Goal: Information Seeking & Learning: Learn about a topic

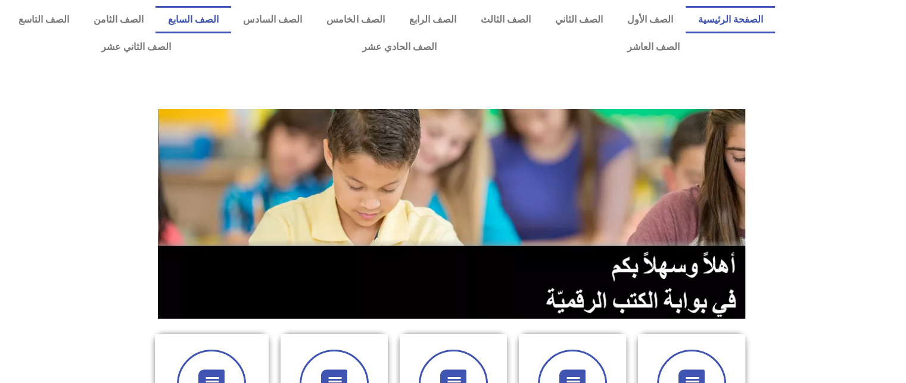
click at [230, 21] on link "الصف السابع" at bounding box center [192, 19] width 75 height 27
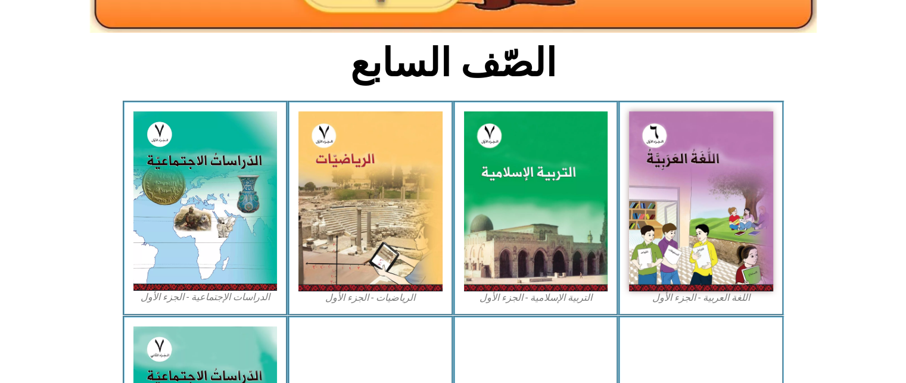
scroll to position [271, 0]
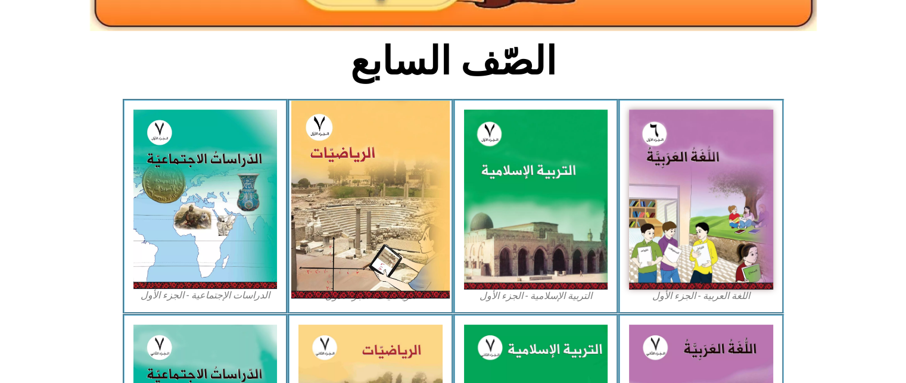
click at [382, 172] on img at bounding box center [370, 200] width 158 height 198
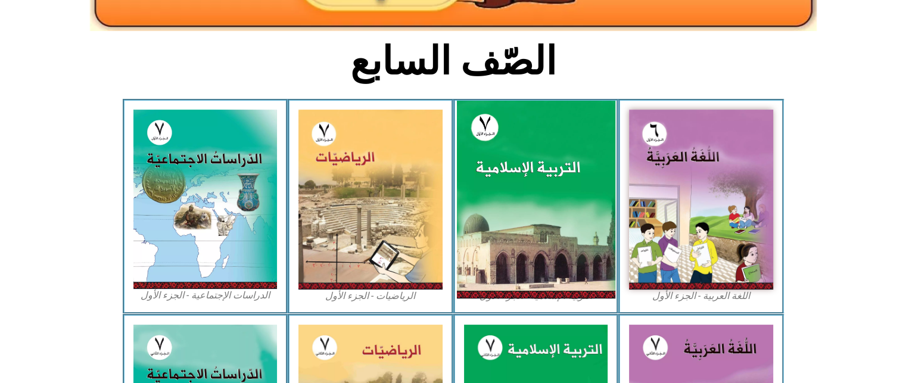
click at [491, 138] on img at bounding box center [535, 200] width 158 height 198
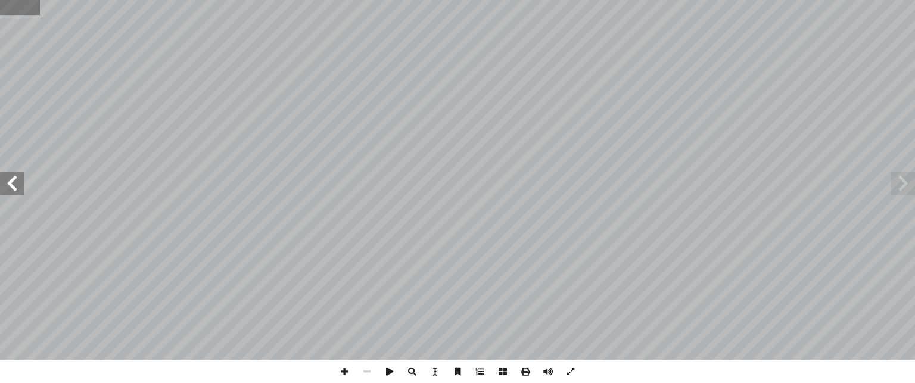
click at [9, 11] on input "text" at bounding box center [20, 7] width 40 height 15
type input "*"
click at [14, 180] on span at bounding box center [12, 183] width 24 height 24
click at [345, 368] on span at bounding box center [344, 371] width 23 height 23
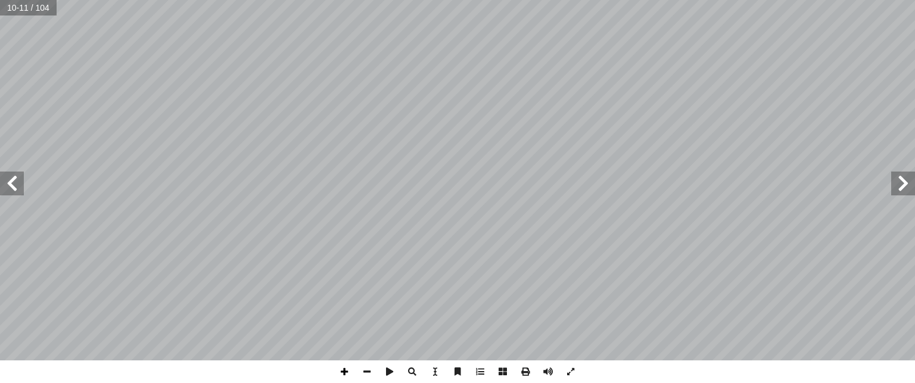
click at [345, 368] on span at bounding box center [344, 371] width 23 height 23
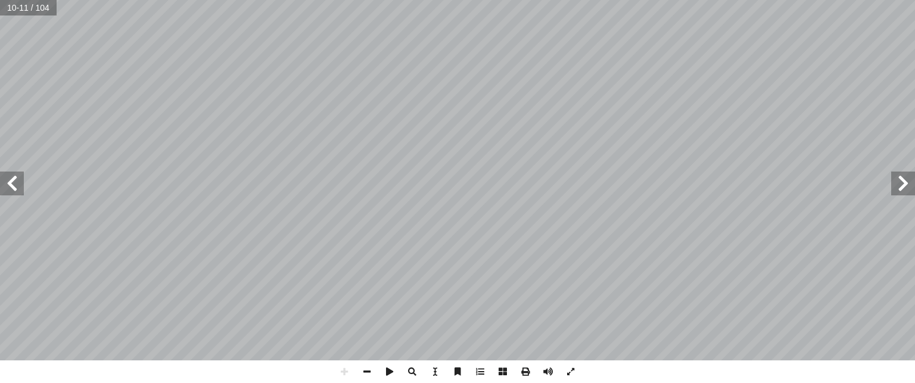
click at [7, 192] on span at bounding box center [12, 183] width 24 height 24
click at [358, 366] on span at bounding box center [366, 371] width 23 height 23
click at [344, 381] on span at bounding box center [344, 371] width 23 height 23
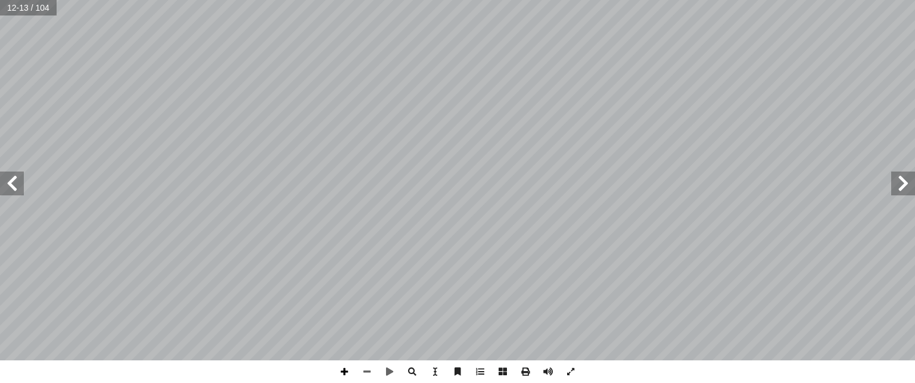
click at [344, 381] on span at bounding box center [344, 371] width 23 height 23
click at [346, 377] on span at bounding box center [344, 371] width 23 height 23
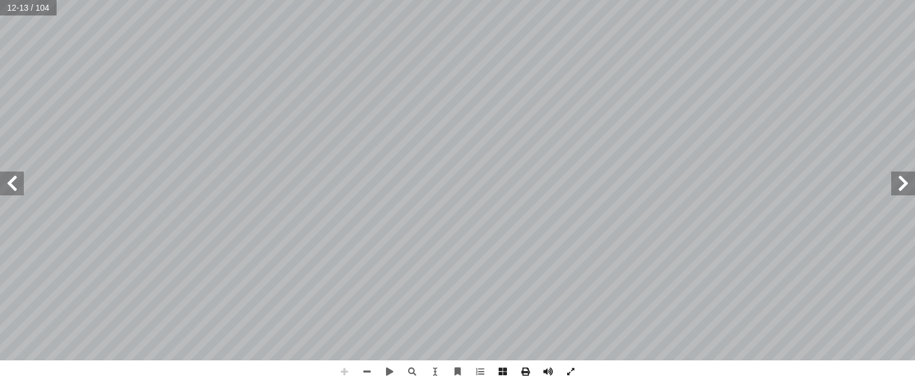
click at [346, 377] on span at bounding box center [344, 371] width 23 height 23
click at [17, 185] on span at bounding box center [12, 183] width 24 height 24
drag, startPoint x: 13, startPoint y: 1, endPoint x: 4, endPoint y: 14, distance: 16.2
click at [4, 14] on input "text" at bounding box center [23, 7] width 46 height 15
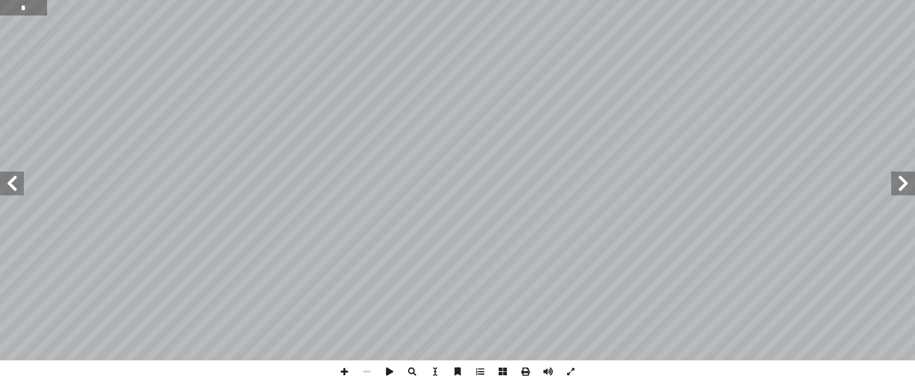
type input "*"
click at [344, 367] on span at bounding box center [344, 371] width 23 height 23
click at [360, 376] on span at bounding box center [366, 371] width 23 height 23
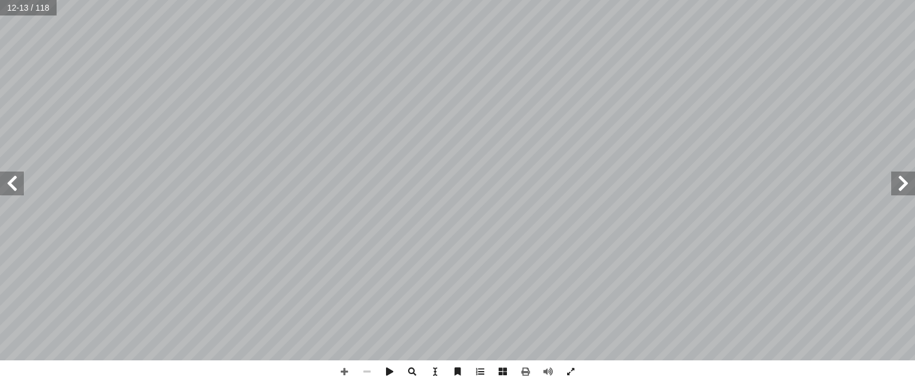
click at [360, 376] on span at bounding box center [366, 371] width 23 height 23
click at [348, 369] on span at bounding box center [344, 371] width 23 height 23
click at [388, 372] on span at bounding box center [389, 371] width 23 height 23
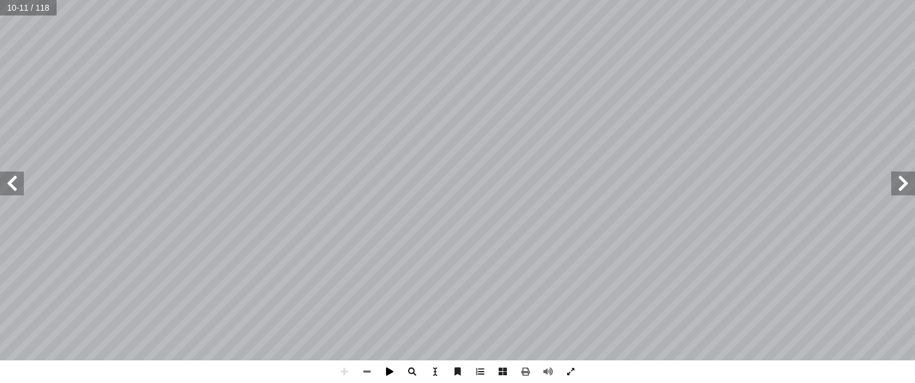
click at [388, 372] on span at bounding box center [389, 371] width 23 height 23
click at [0, 182] on span at bounding box center [12, 183] width 24 height 24
click at [911, 194] on span at bounding box center [903, 183] width 24 height 24
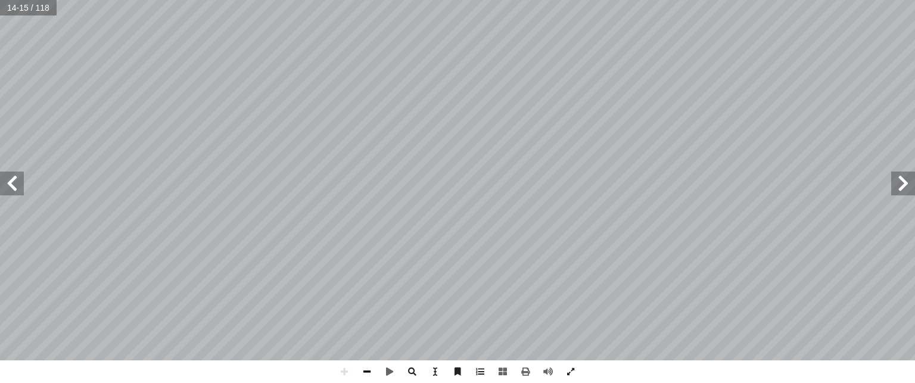
click at [363, 373] on span at bounding box center [366, 371] width 23 height 23
click at [895, 189] on span at bounding box center [903, 183] width 24 height 24
click at [914, 179] on span at bounding box center [903, 183] width 24 height 24
click at [900, 190] on span at bounding box center [903, 183] width 24 height 24
click at [907, 183] on span at bounding box center [903, 183] width 24 height 24
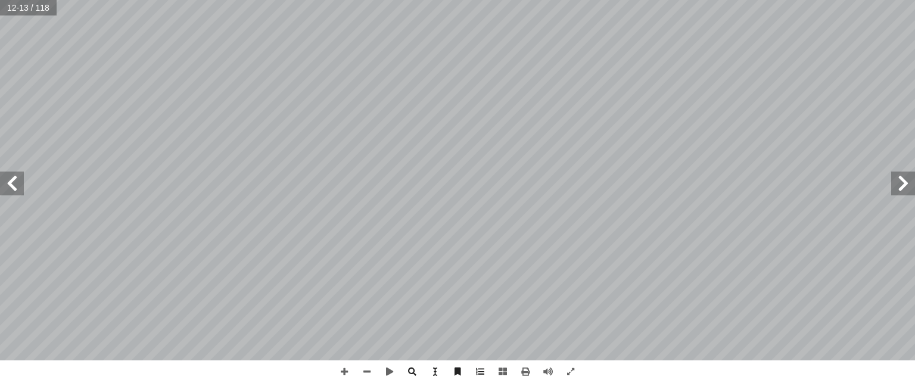
click at [21, 189] on span at bounding box center [12, 183] width 24 height 24
click at [366, 374] on span at bounding box center [366, 371] width 23 height 23
click at [7, 186] on span at bounding box center [12, 183] width 24 height 24
click at [907, 194] on span at bounding box center [903, 183] width 24 height 24
click at [8, 182] on span at bounding box center [12, 183] width 24 height 24
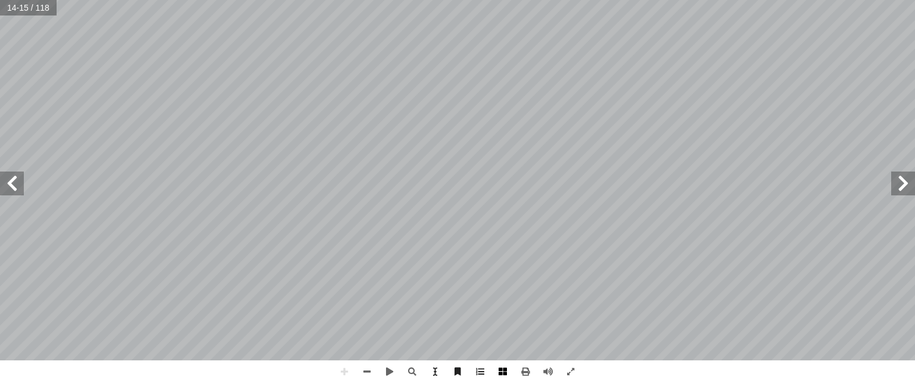
click at [499, 108] on html "الصفحة الرئيسية الصف الأول الصف الثاني الصف الثالث الصف الرابع الصف الخامس الصف…" at bounding box center [457, 54] width 915 height 108
click at [723, 108] on html "الصفحة الرئيسية الصف الأول الصف الثاني الصف الثالث الصف الرابع الصف الخامس الصف…" at bounding box center [457, 54] width 915 height 108
click at [681, 0] on html "الصفحة الرئيسية الصف الأول الصف الثاني الصف الثالث الصف الرابع الصف الخامس الصف…" at bounding box center [457, 54] width 915 height 108
